Goal: Go to known website: Access a specific website the user already knows

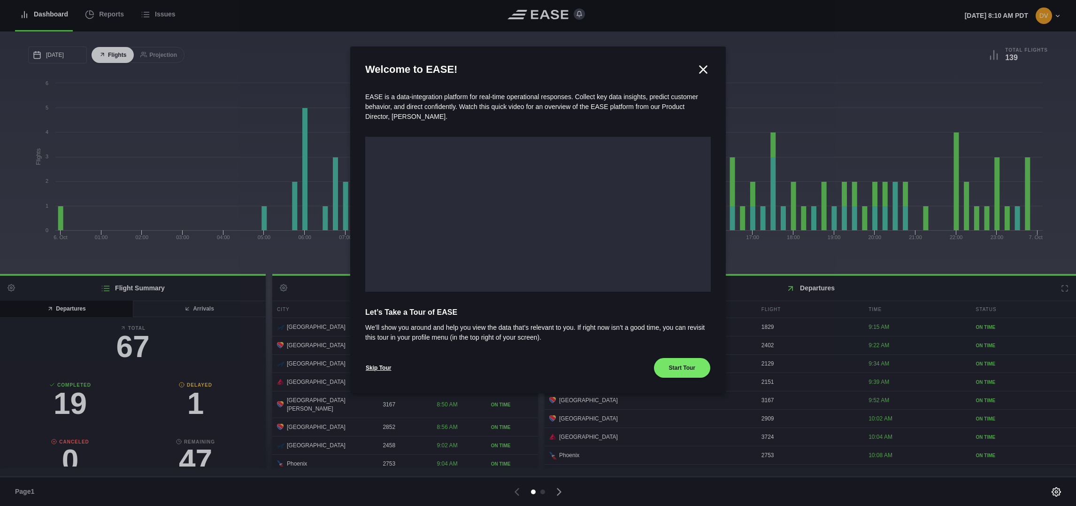
click at [703, 71] on icon at bounding box center [703, 69] width 14 height 14
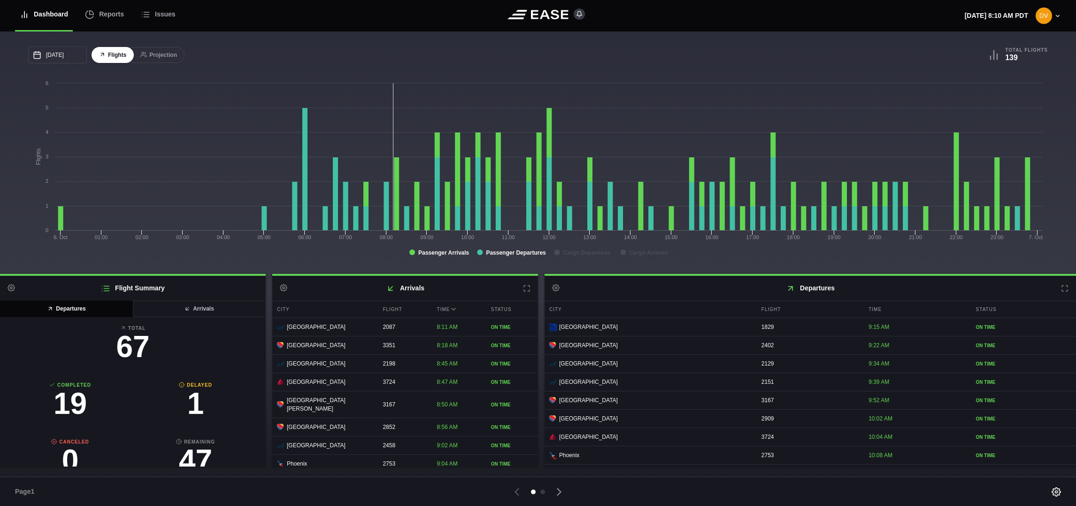
click at [526, 291] on icon at bounding box center [527, 289] width 8 height 8
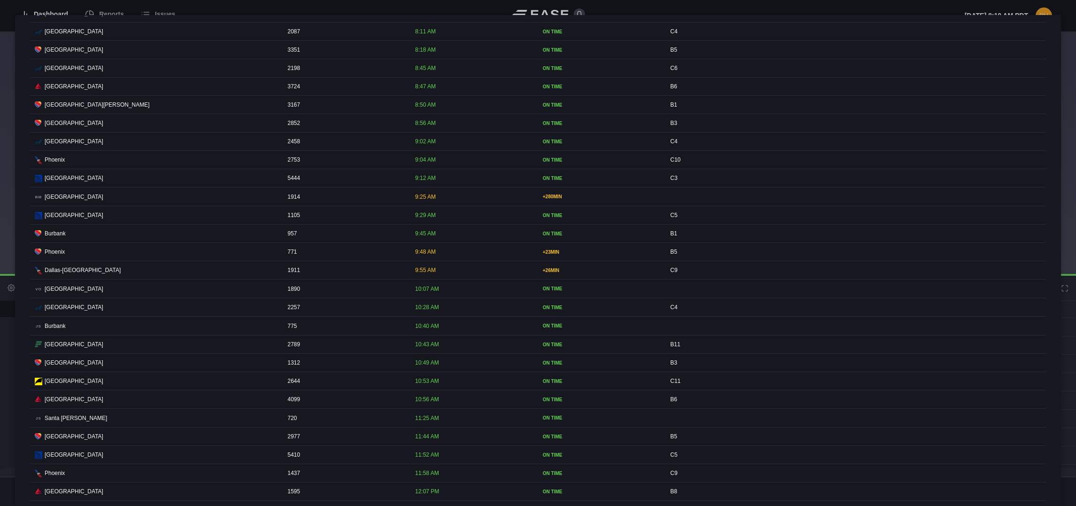
scroll to position [141, 0]
